Goal: Task Accomplishment & Management: Manage account settings

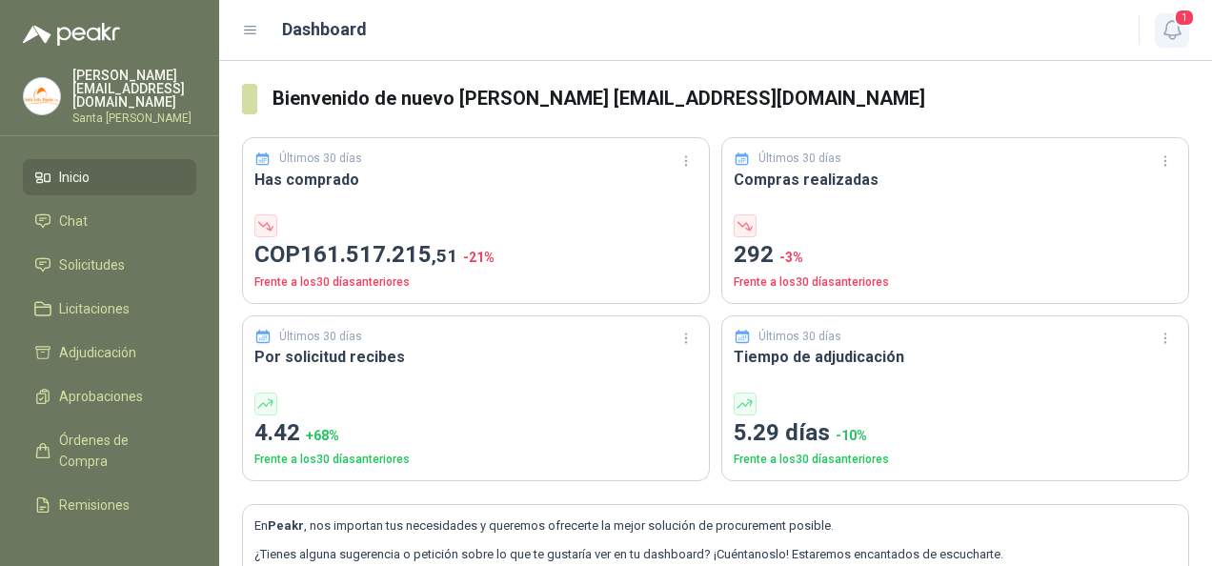
click at [1176, 31] on icon "button" at bounding box center [1173, 30] width 24 height 24
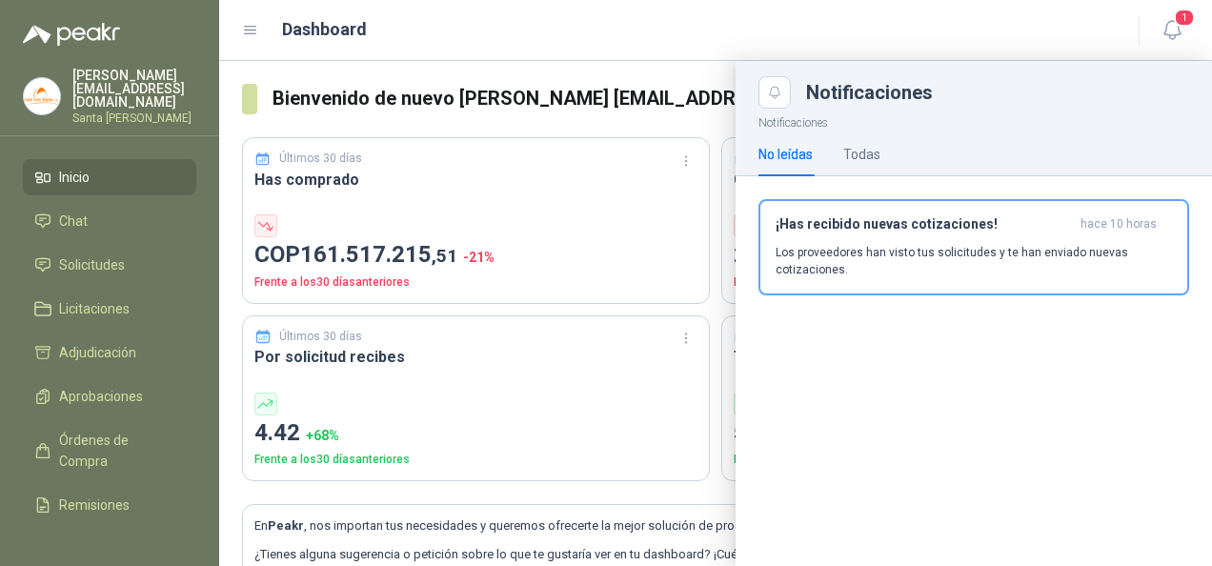
click at [882, 210] on button "¡Has recibido nuevas cotizaciones! hace 10 horas Los proveedores han visto tus …" at bounding box center [974, 247] width 431 height 96
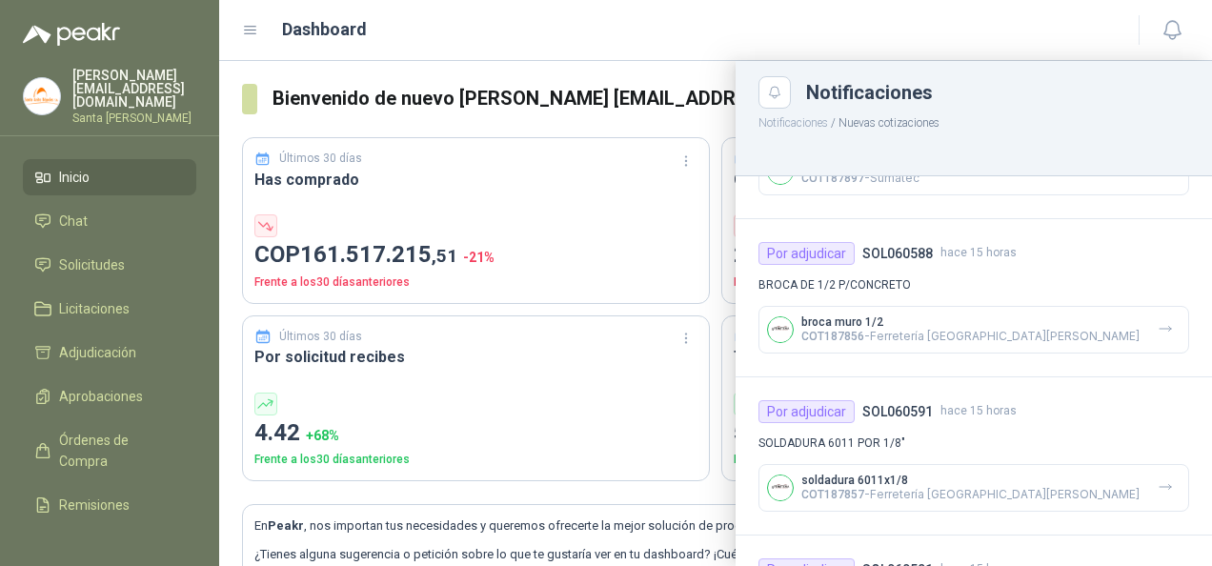
scroll to position [1144, 0]
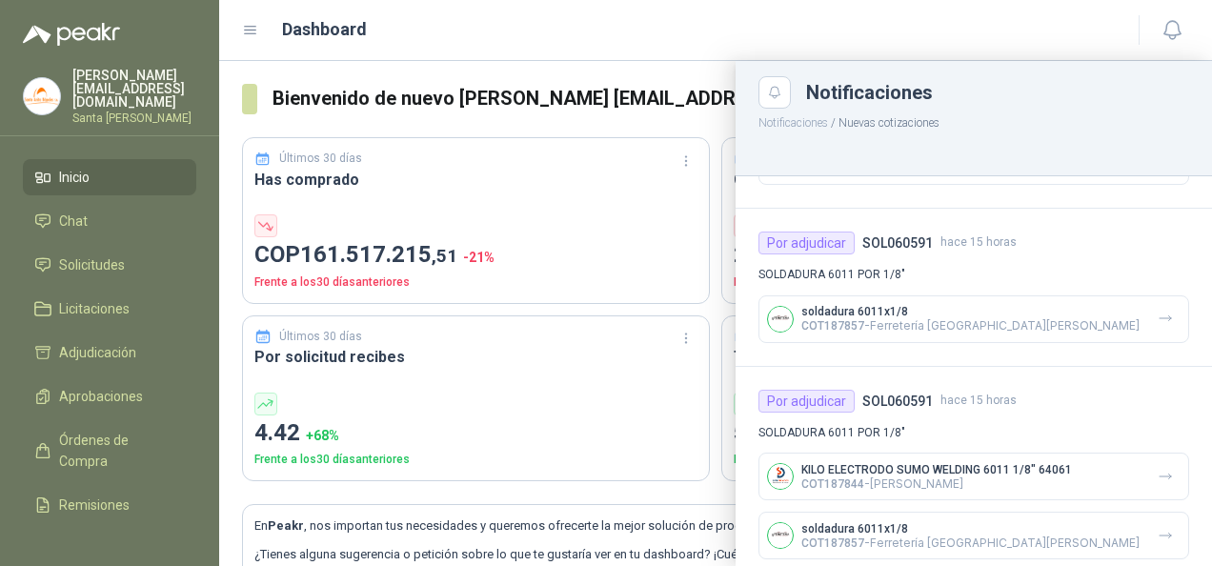
click at [457, 47] on header "Dashboard" at bounding box center [715, 30] width 993 height 61
click at [606, 37] on div "Dashboard" at bounding box center [679, 29] width 874 height 27
click at [934, 57] on header "Dashboard" at bounding box center [715, 30] width 993 height 61
click at [109, 258] on span "Solicitudes" at bounding box center [92, 264] width 66 height 21
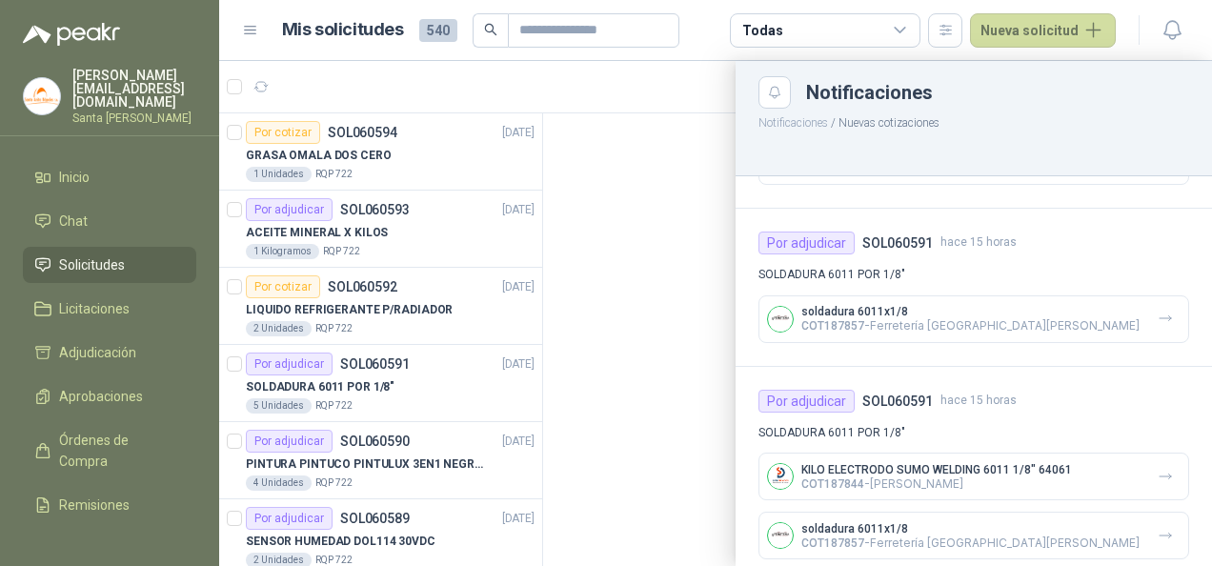
click at [997, 112] on p "Notificaciones / Nuevas cotizaciones" at bounding box center [974, 121] width 477 height 24
click at [953, 132] on div at bounding box center [974, 154] width 477 height 44
click at [652, 74] on div at bounding box center [715, 313] width 993 height 505
click at [646, 74] on div at bounding box center [715, 313] width 993 height 505
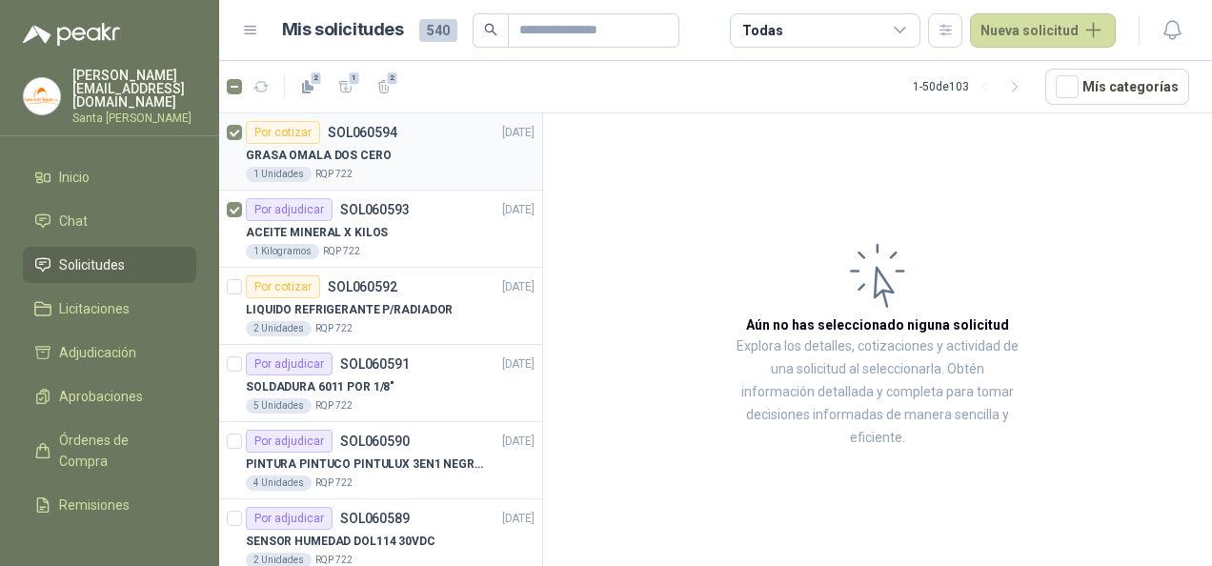
click at [239, 142] on div at bounding box center [234, 151] width 15 height 61
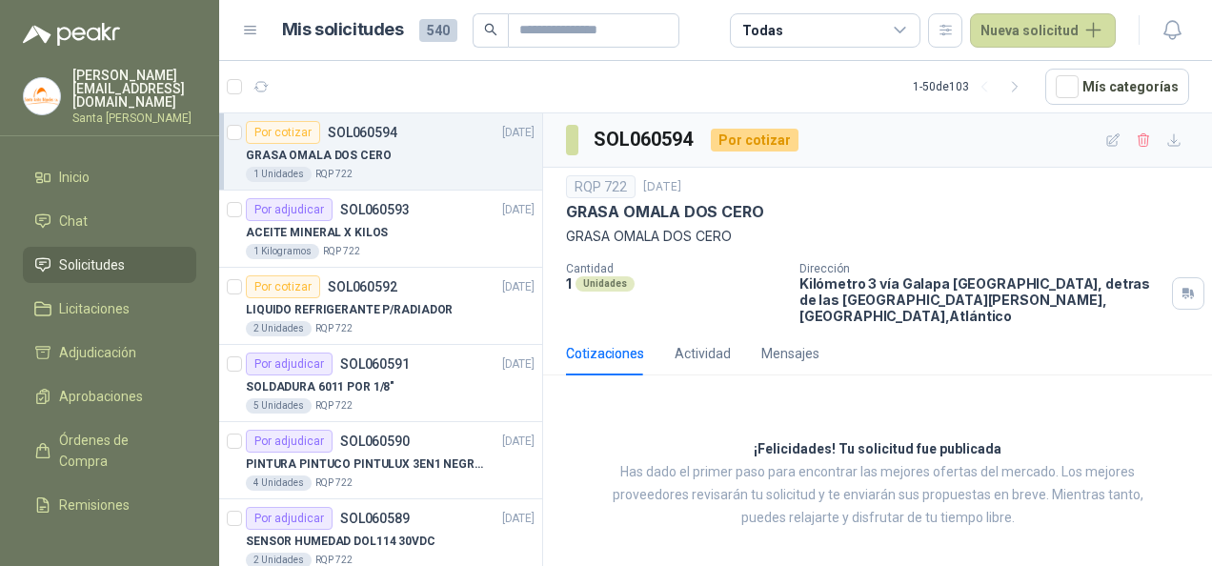
click at [255, 34] on icon at bounding box center [250, 30] width 17 height 17
